Goal: Information Seeking & Learning: Learn about a topic

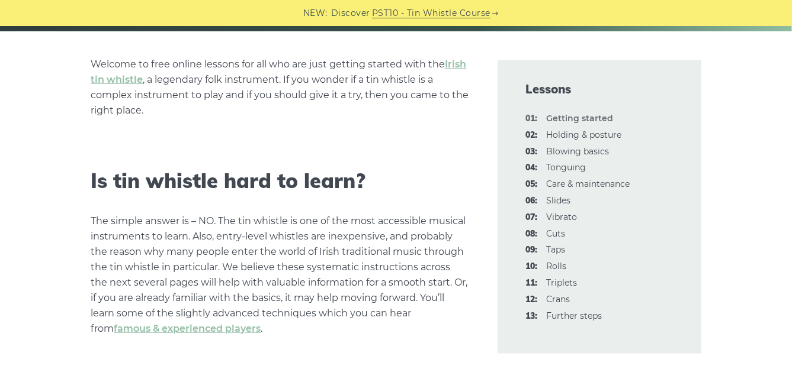
scroll to position [284, 0]
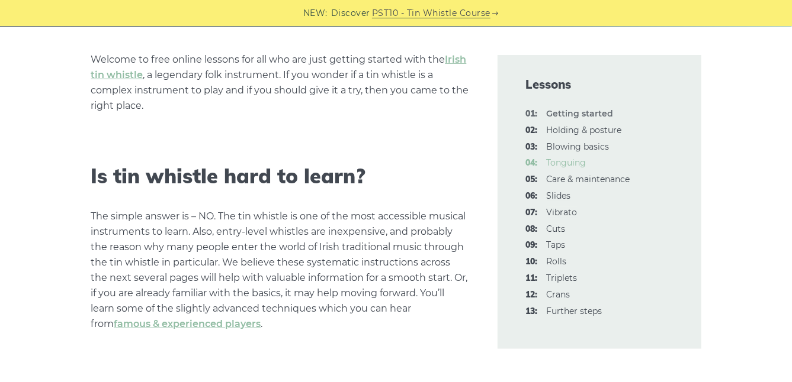
click at [574, 163] on link "04: Tonguing" at bounding box center [567, 162] width 40 height 11
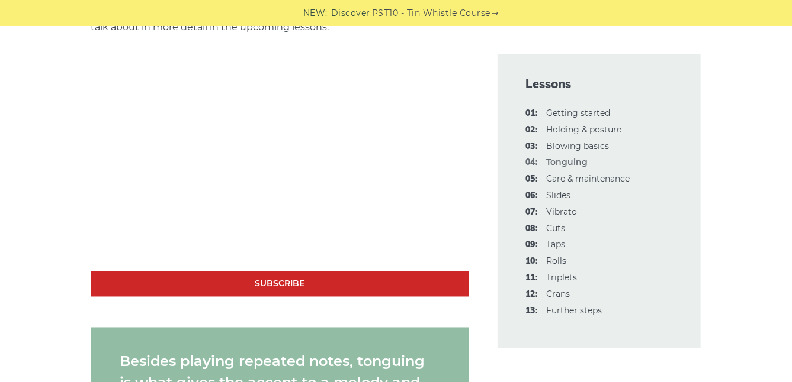
scroll to position [908, 0]
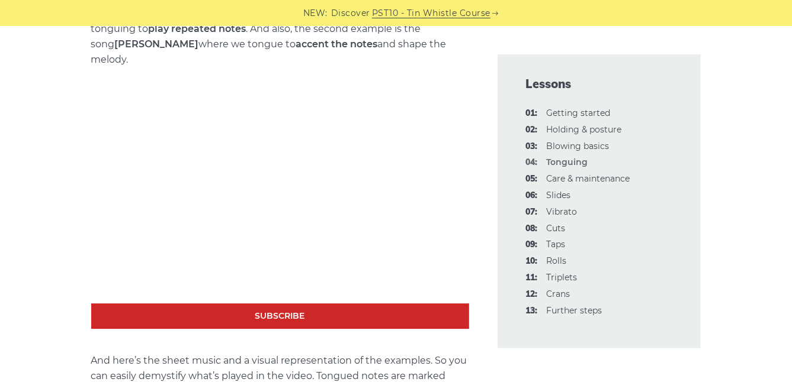
scroll to position [1682, 0]
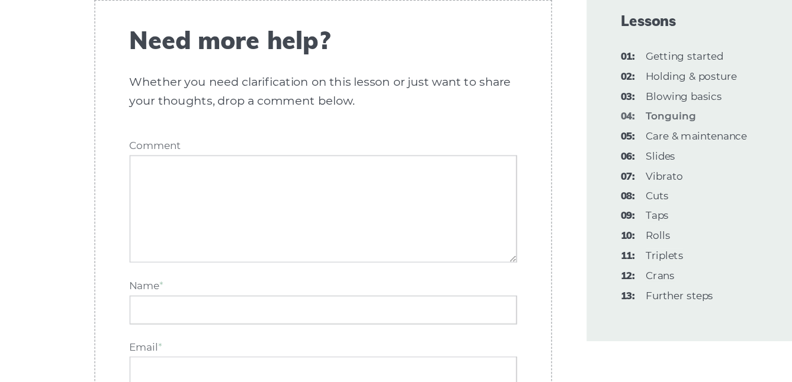
scroll to position [4055, 0]
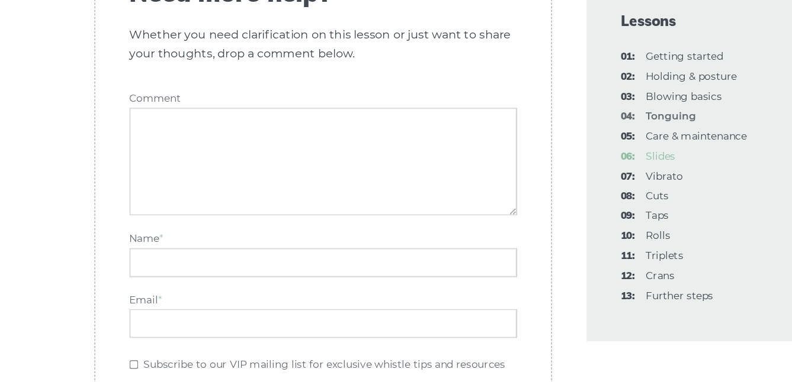
click at [557, 196] on link "06: Slides" at bounding box center [559, 195] width 24 height 11
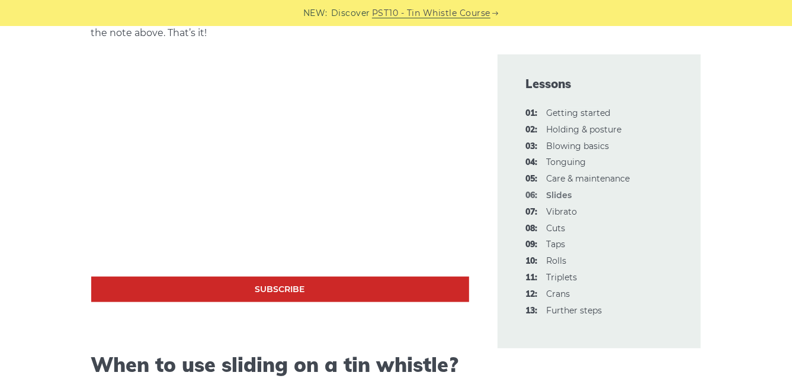
scroll to position [639, 0]
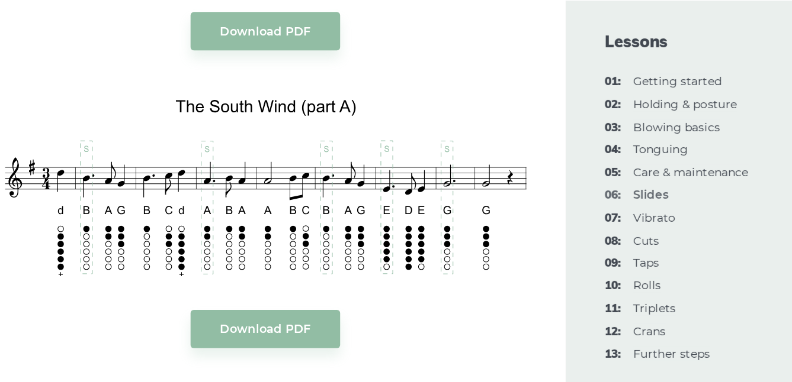
scroll to position [1556, 0]
click at [473, 72] on div "In this lesson, we’ll talk about slides. It is a pretty standard tin whistle or…" at bounding box center [280, 312] width 406 height 3058
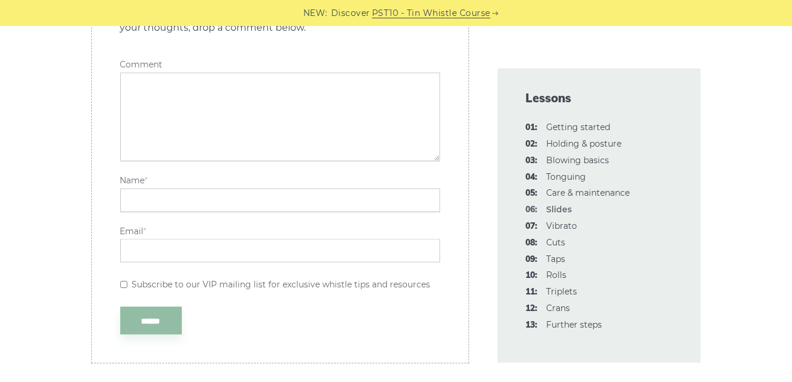
scroll to position [3064, 0]
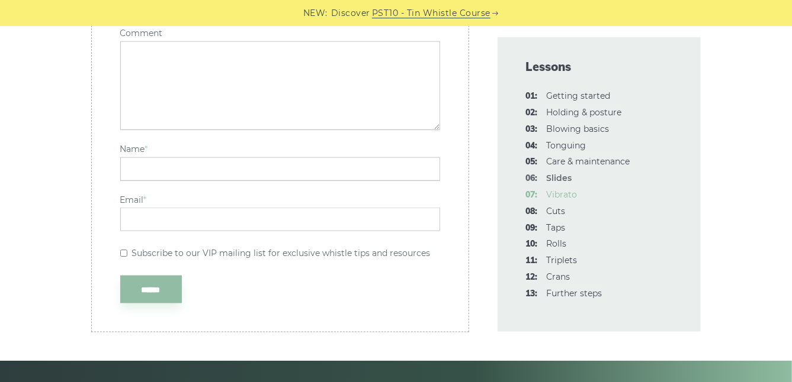
click at [560, 192] on link "07: Vibrato" at bounding box center [562, 194] width 31 height 11
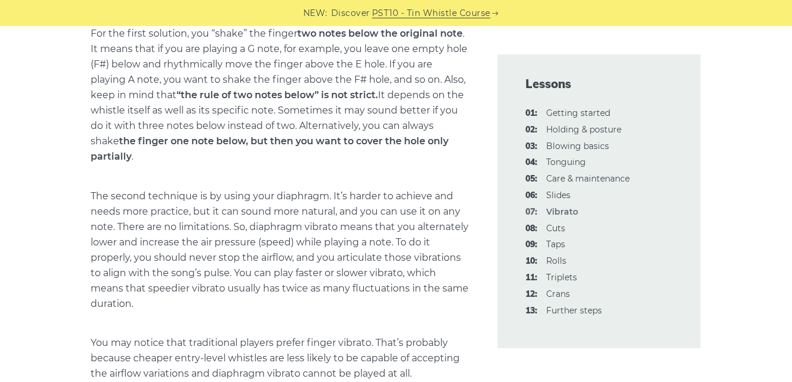
scroll to position [835, 0]
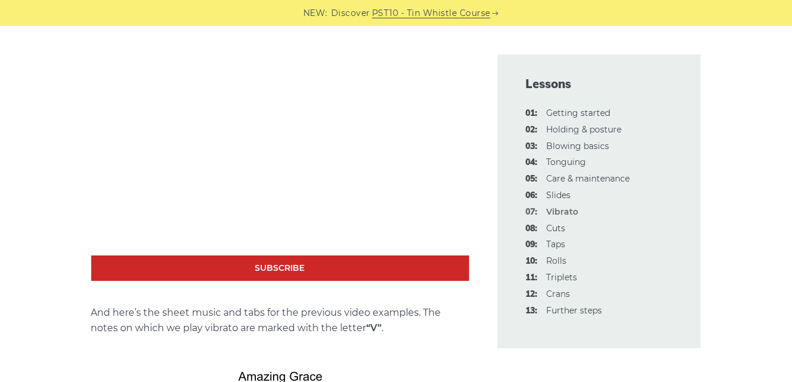
scroll to position [2056, 0]
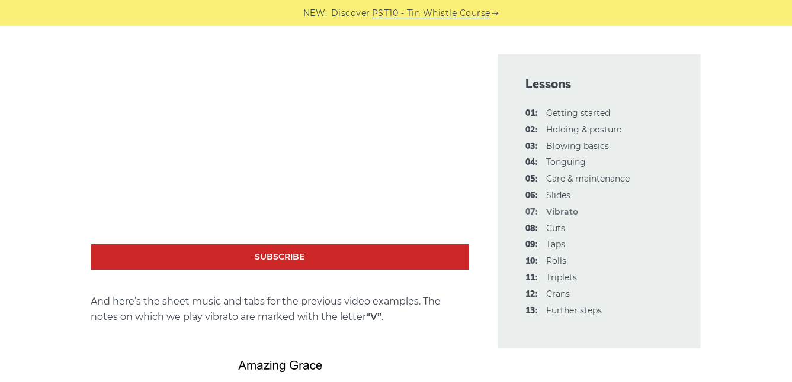
click at [40, 250] on div "Using vibrato on a tin whistle is probably not the favorite technique among Iri…" at bounding box center [396, 205] width 725 height 3844
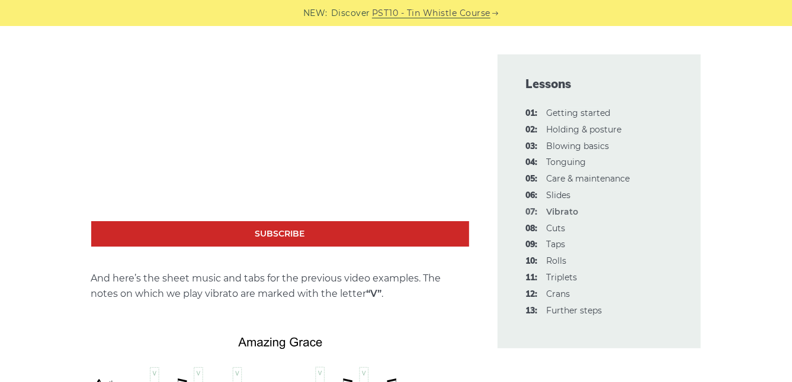
scroll to position [2103, 0]
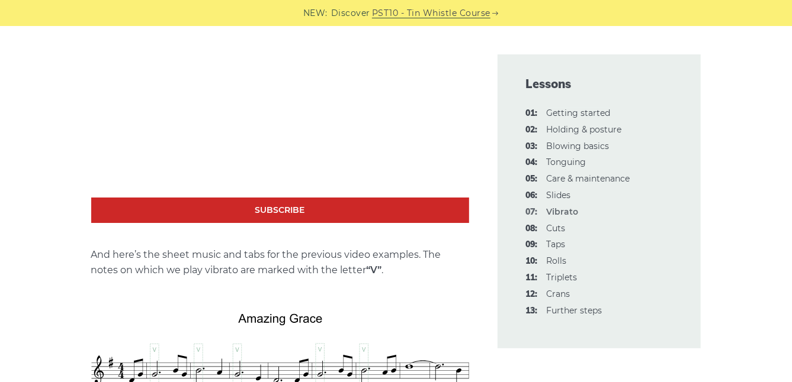
click at [20, 227] on div "Using vibrato on a tin whistle is probably not the favorite technique among Iri…" at bounding box center [396, 158] width 792 height 3844
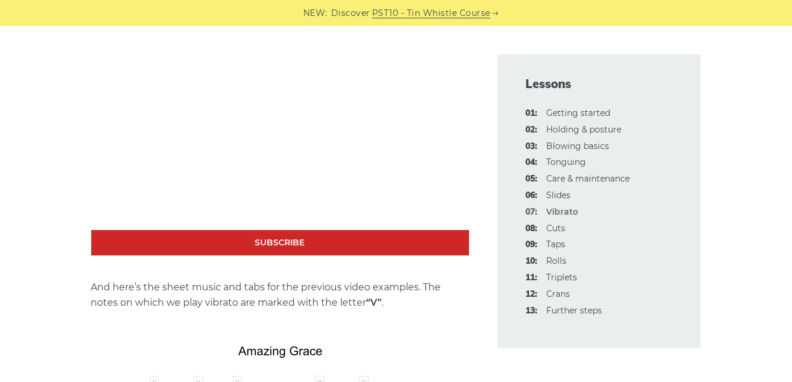
scroll to position [2031, 0]
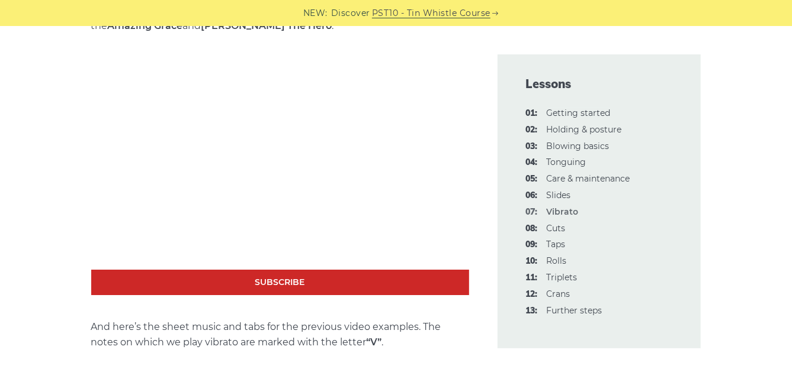
drag, startPoint x: 792, startPoint y: 374, endPoint x: 481, endPoint y: 339, distance: 312.8
click at [481, 339] on div "Using vibrato on a tin whistle is probably not the favorite technique among Iri…" at bounding box center [280, 230] width 406 height 3844
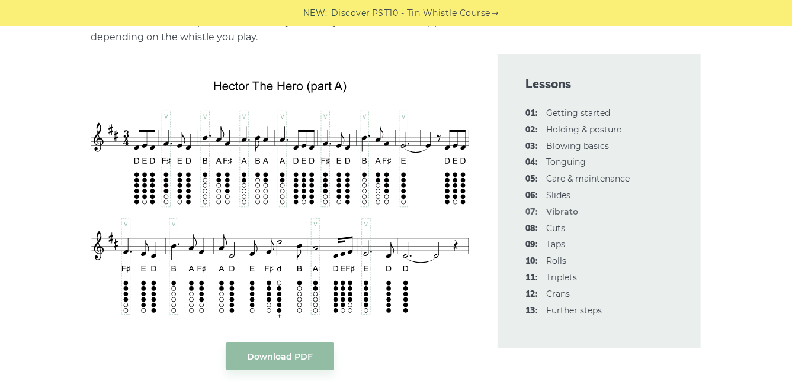
scroll to position [2794, 0]
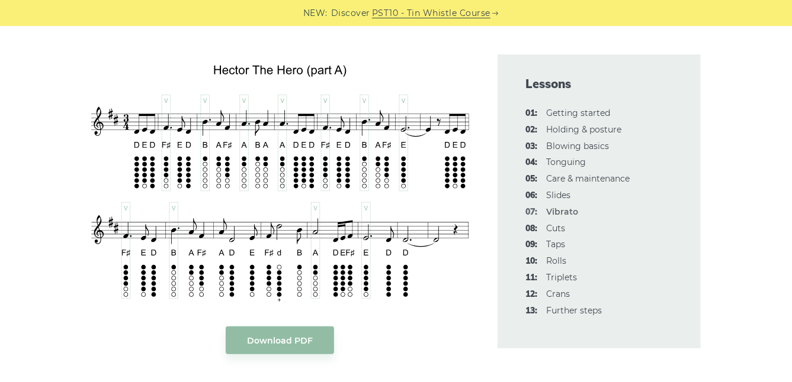
click at [791, 7] on div "NEW: Discover PST10 - Tin Whistle Course" at bounding box center [396, 13] width 792 height 26
